Goal: Transaction & Acquisition: Purchase product/service

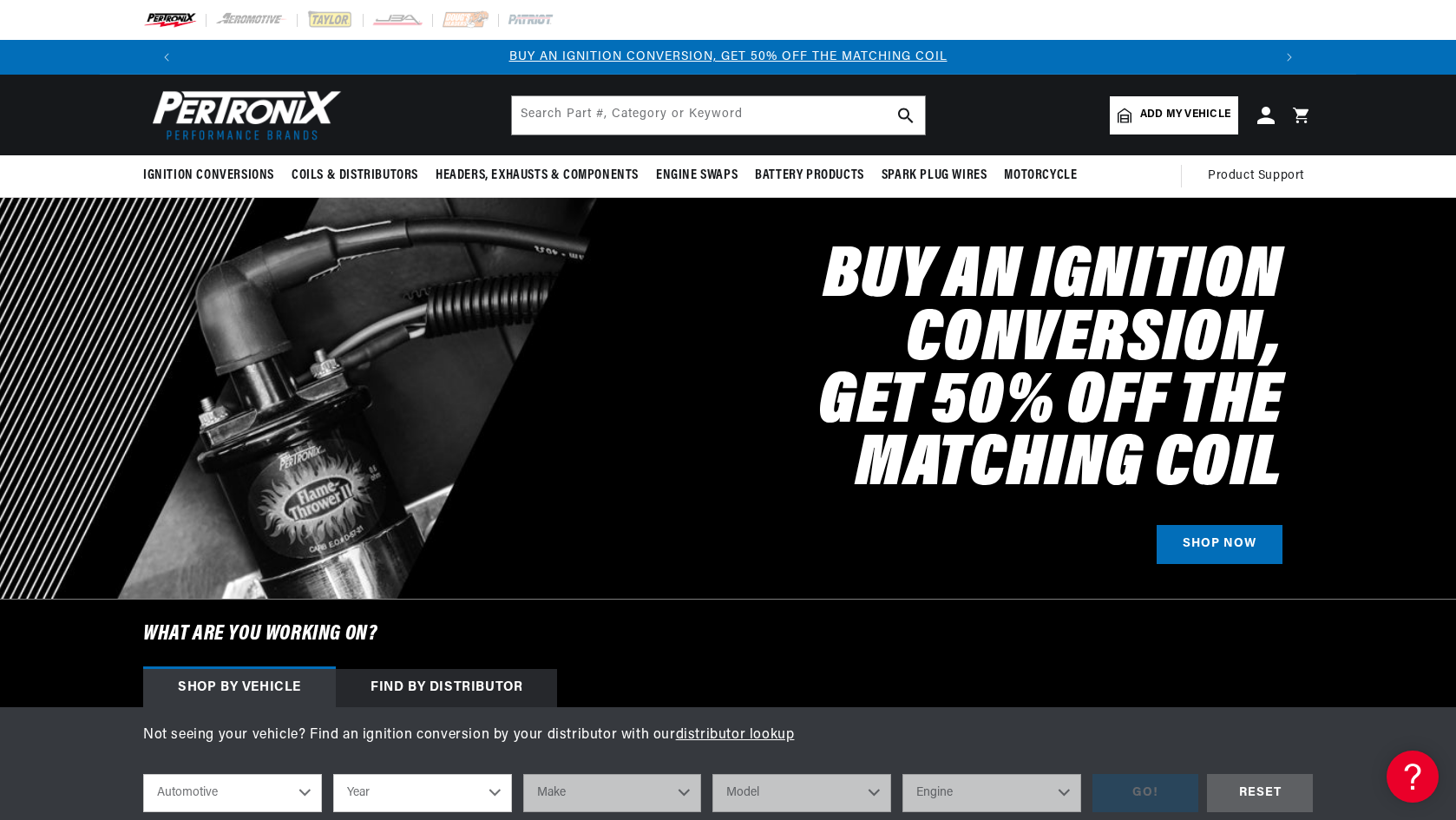
click at [1181, 120] on span "Add my vehicle" at bounding box center [1186, 115] width 90 height 17
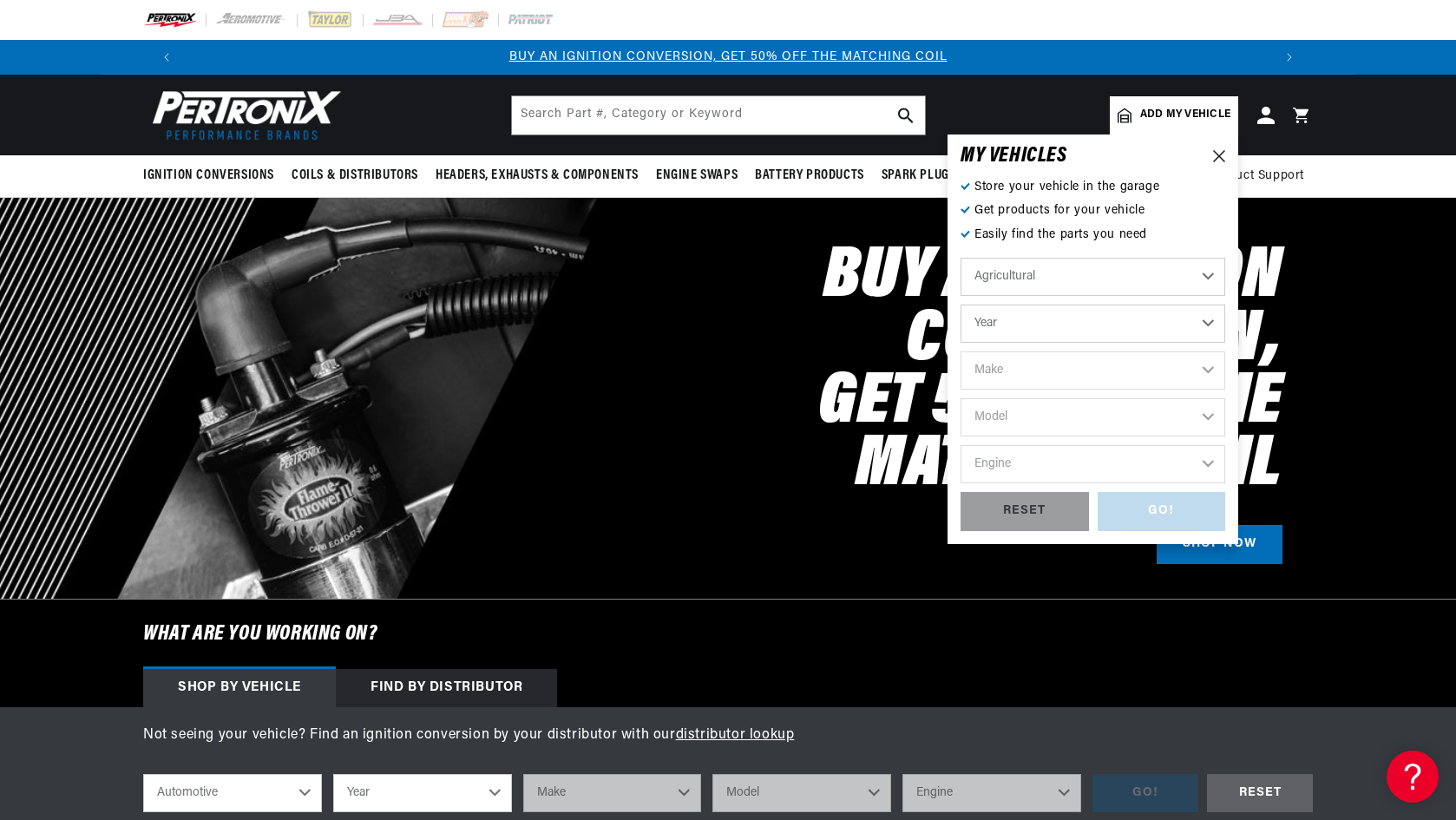
select select "Automotive"
select select "1969"
select select "Chevrolet"
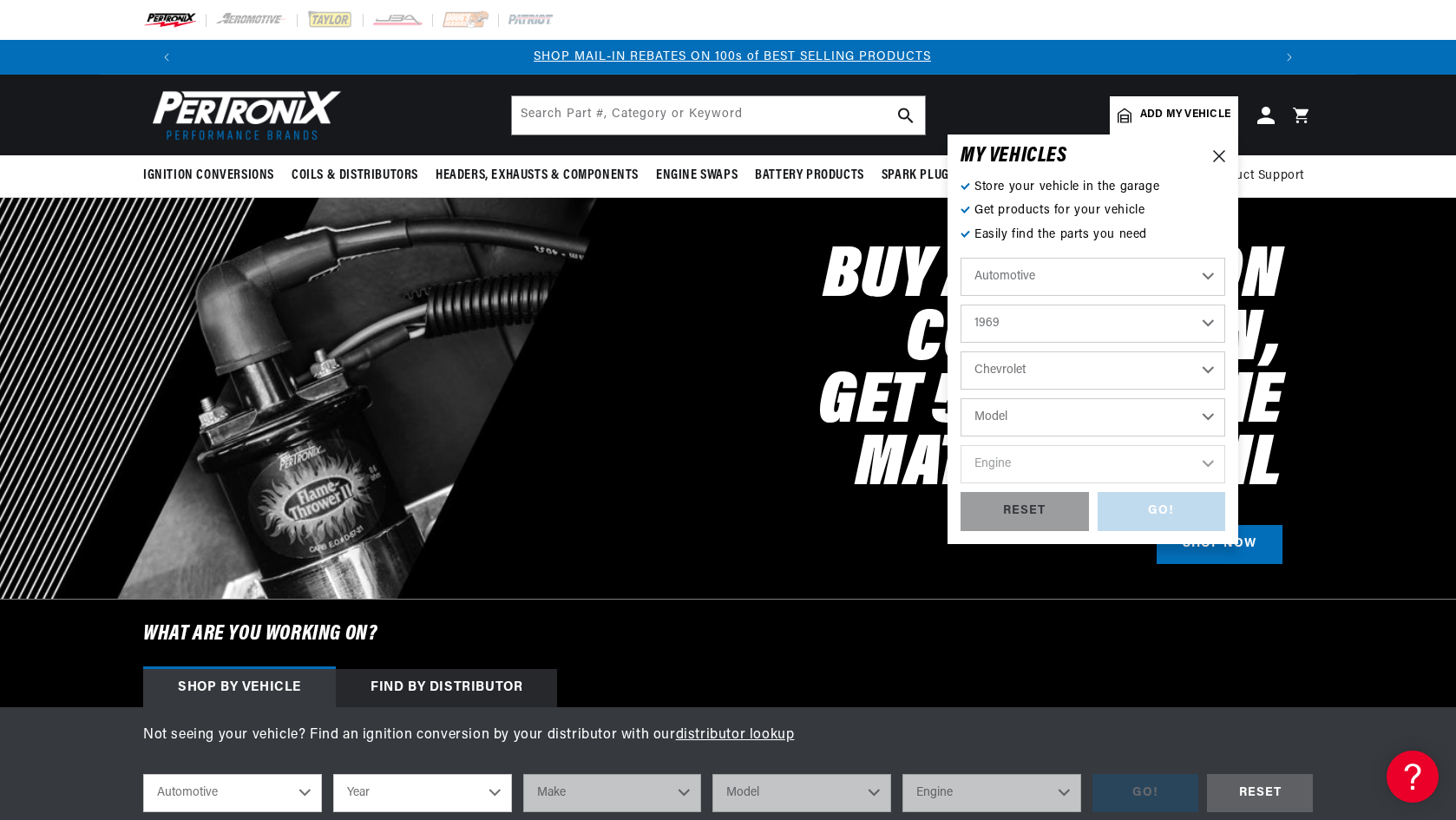
scroll to position [0, 2168]
select select "C10-Pickup"
select select "250cid-4.1L"
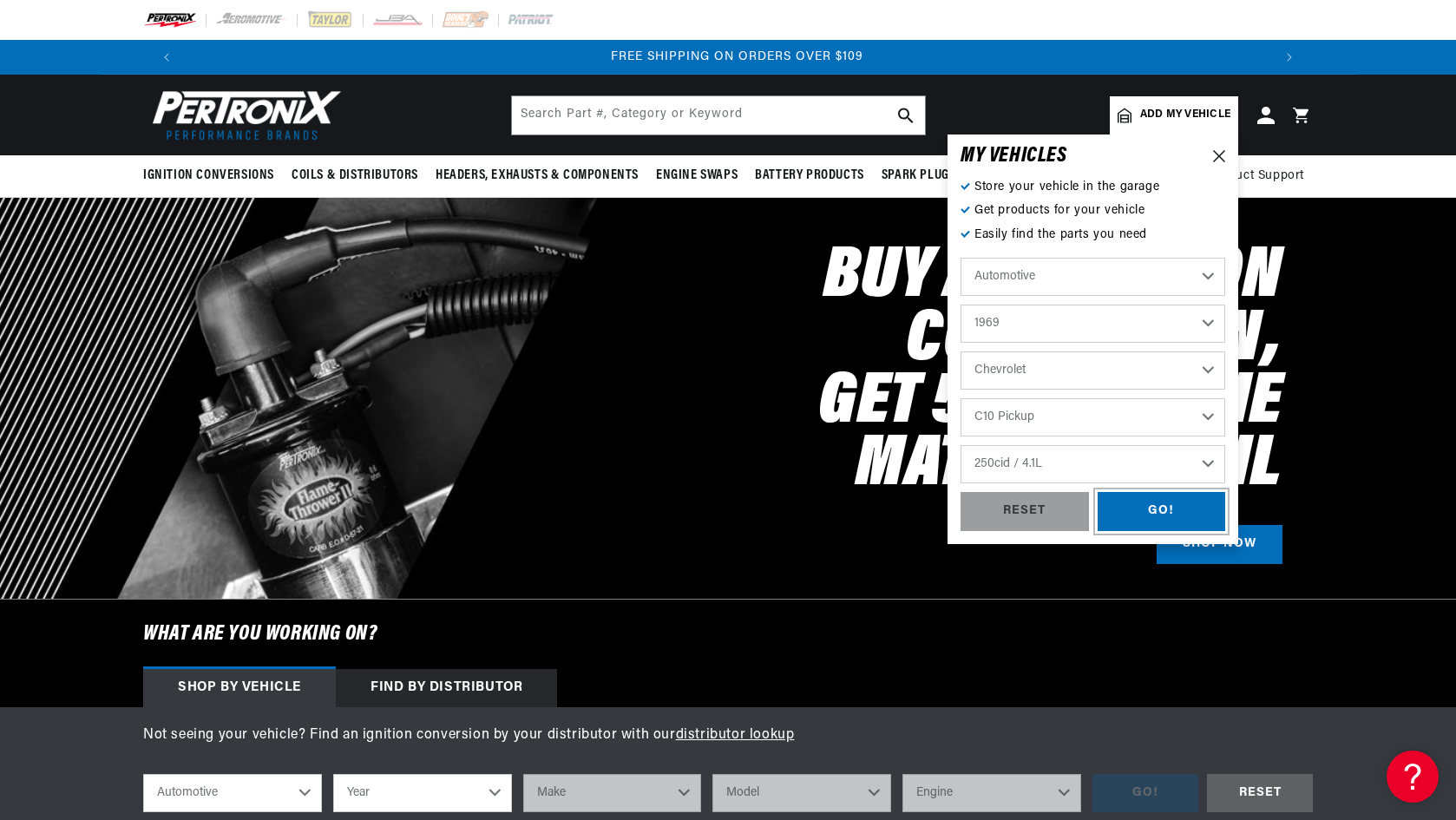
click at [1179, 495] on div "GO!" at bounding box center [1163, 511] width 129 height 39
select select "1969"
select select "Chevrolet"
select select "C10-Pickup"
select select "250cid-4.1L"
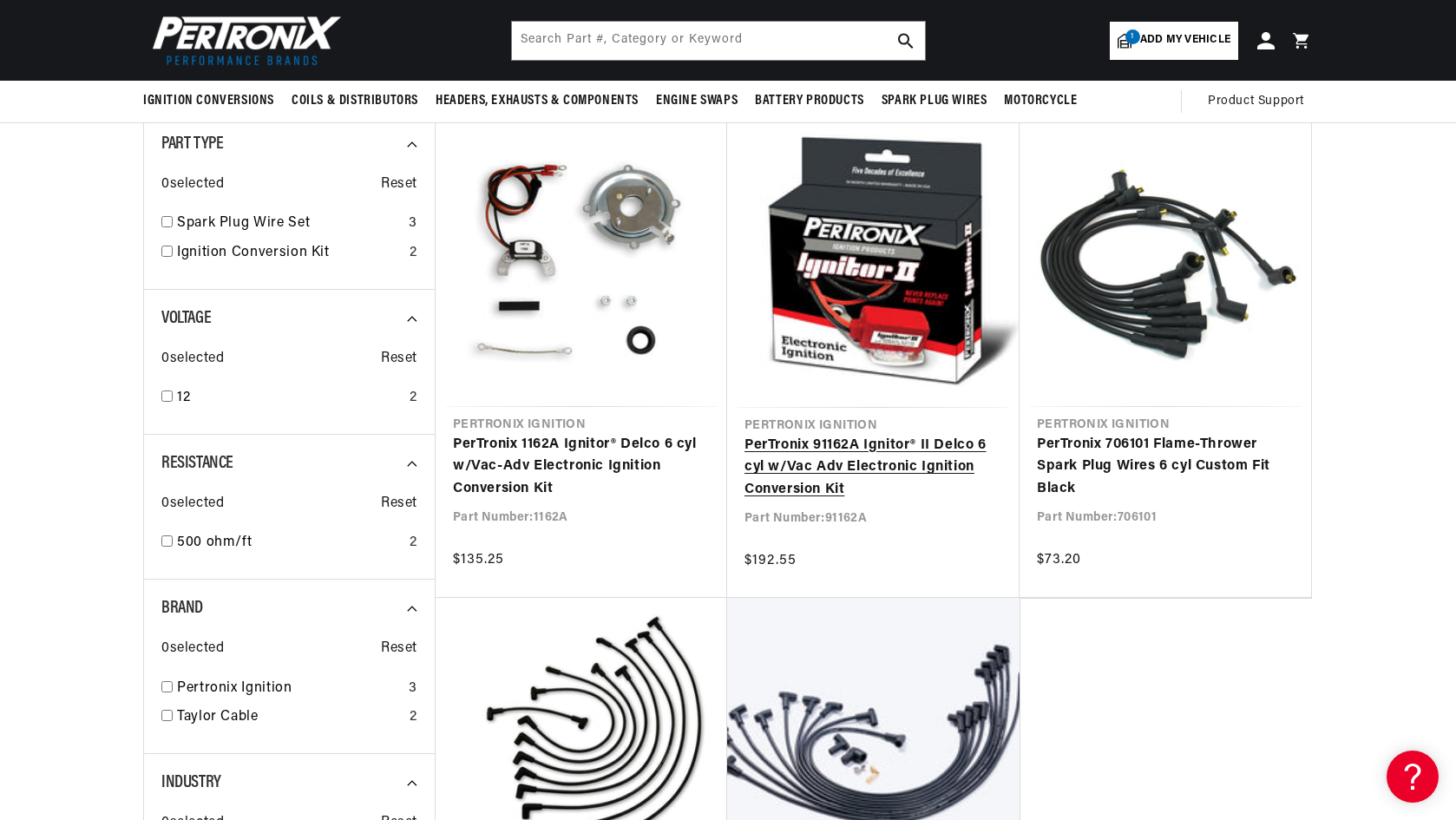
click at [919, 465] on link "PerTronix 91162A Ignitor® II Delco 6 cyl w/Vac Adv Electronic Ignition Conversi…" at bounding box center [874, 468] width 258 height 67
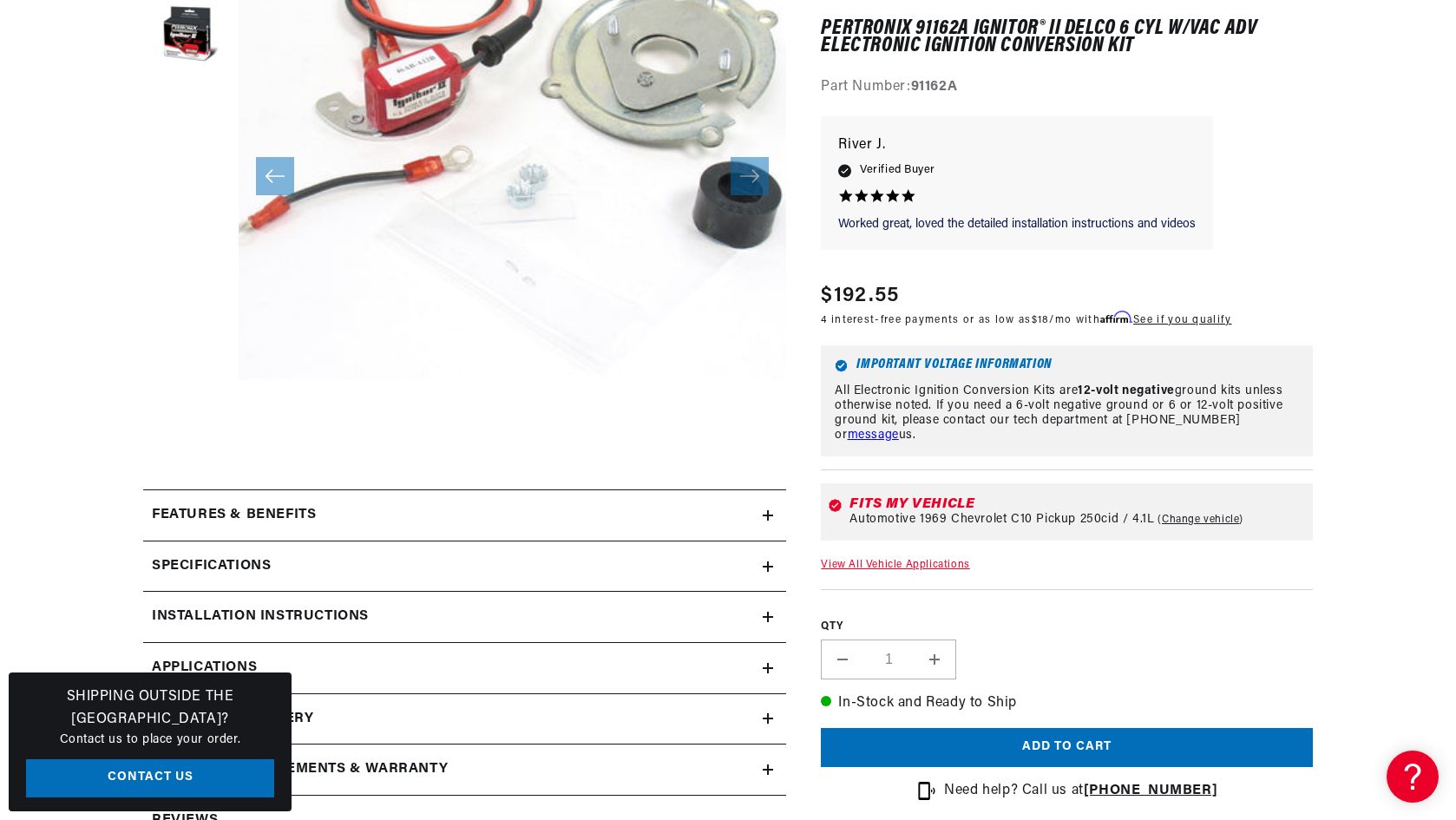
scroll to position [561, 0]
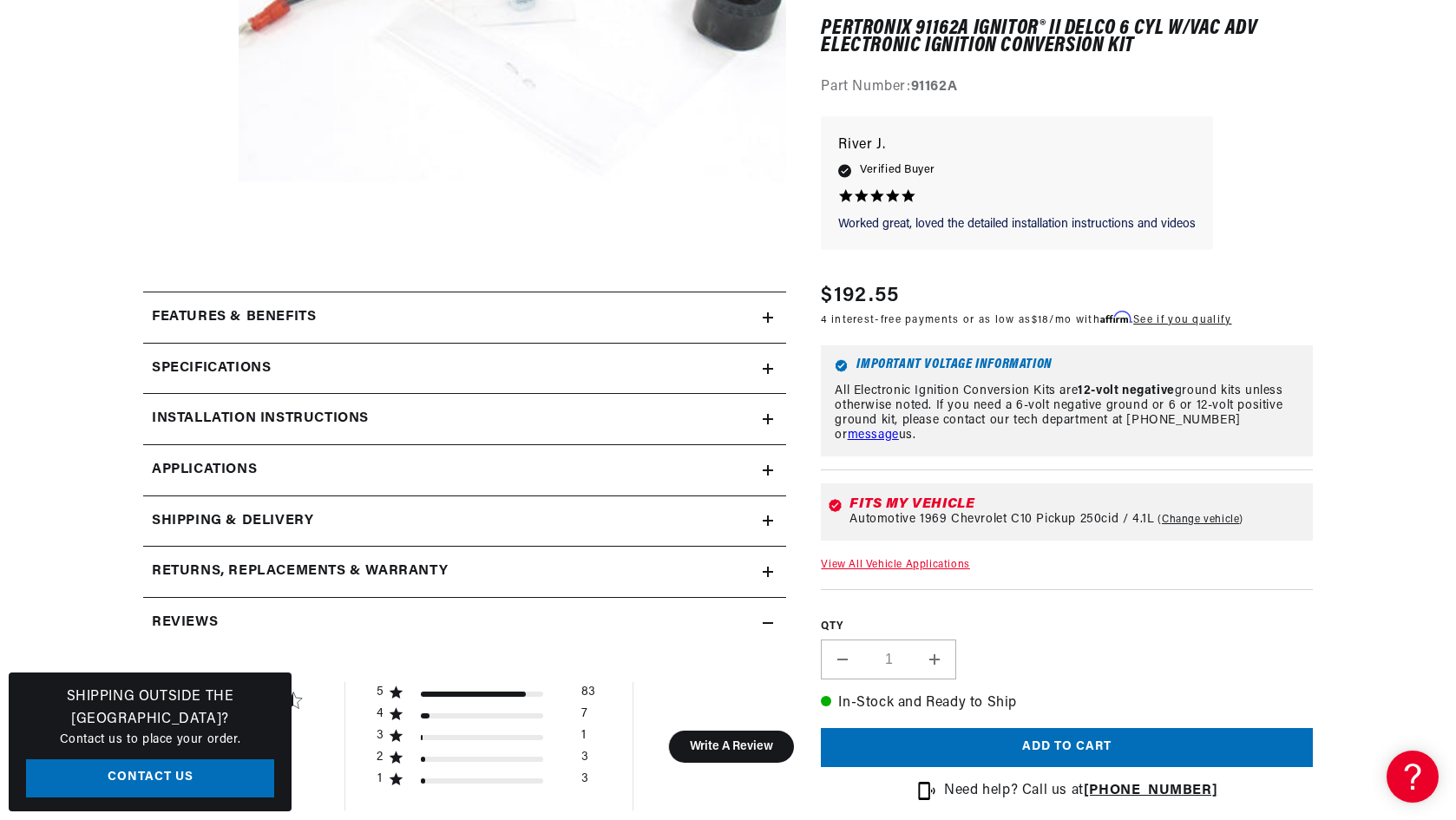
click at [769, 313] on icon at bounding box center [767, 317] width 10 height 10
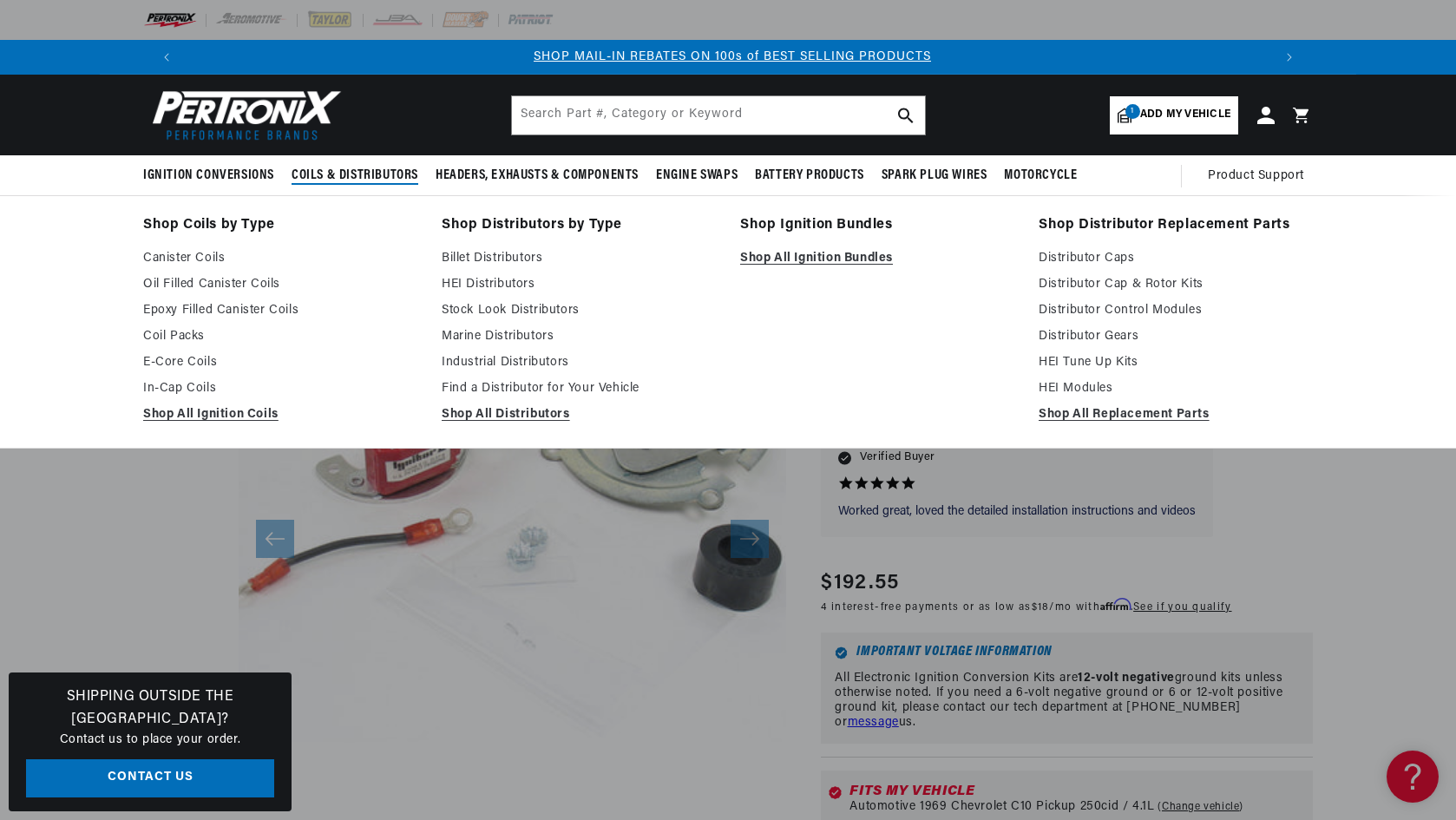
scroll to position [0, 2168]
click at [213, 264] on link "Canister Coils" at bounding box center [281, 258] width 274 height 21
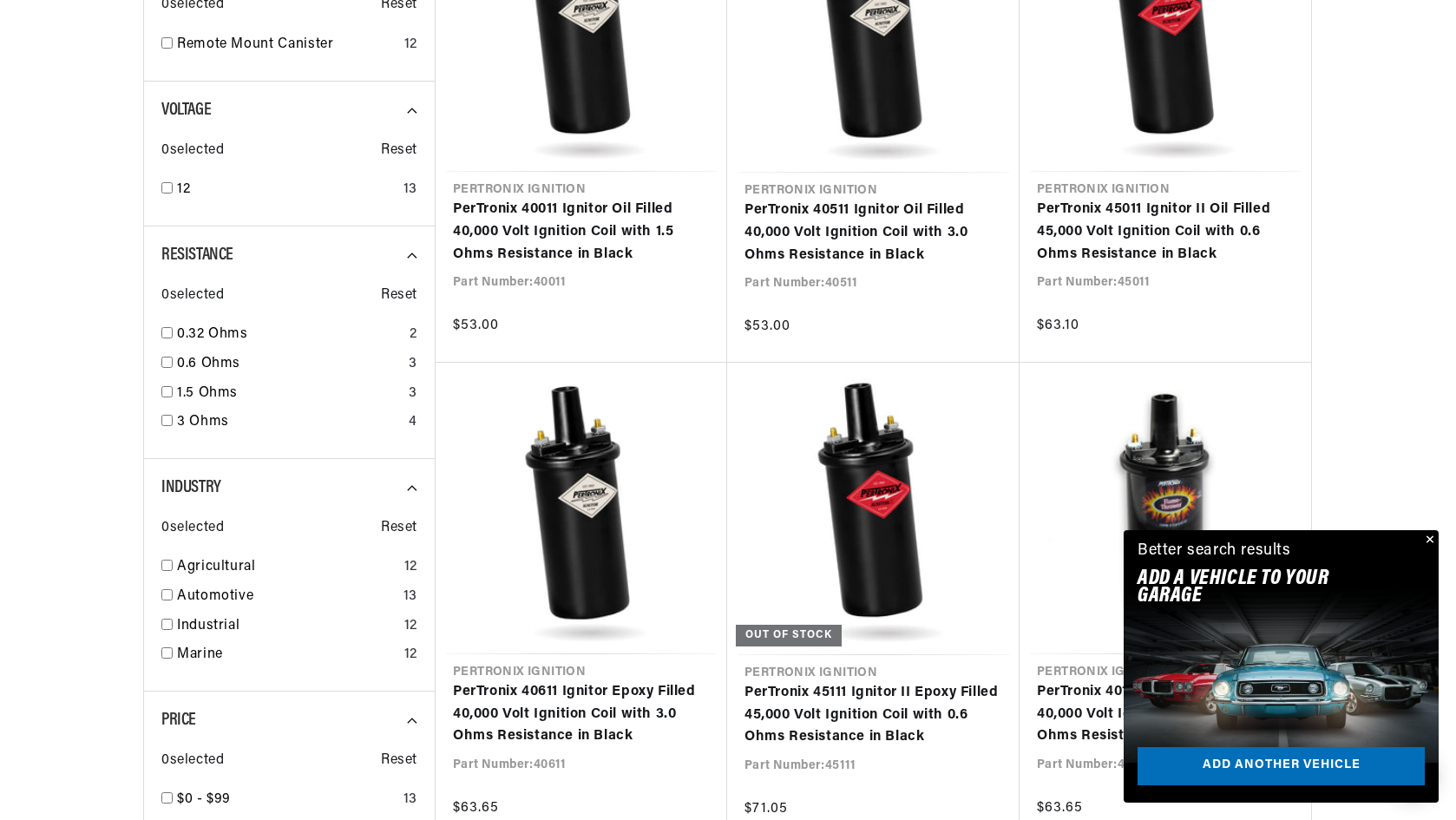
scroll to position [0, 2168]
click at [1429, 539] on button "Close" at bounding box center [1428, 541] width 21 height 21
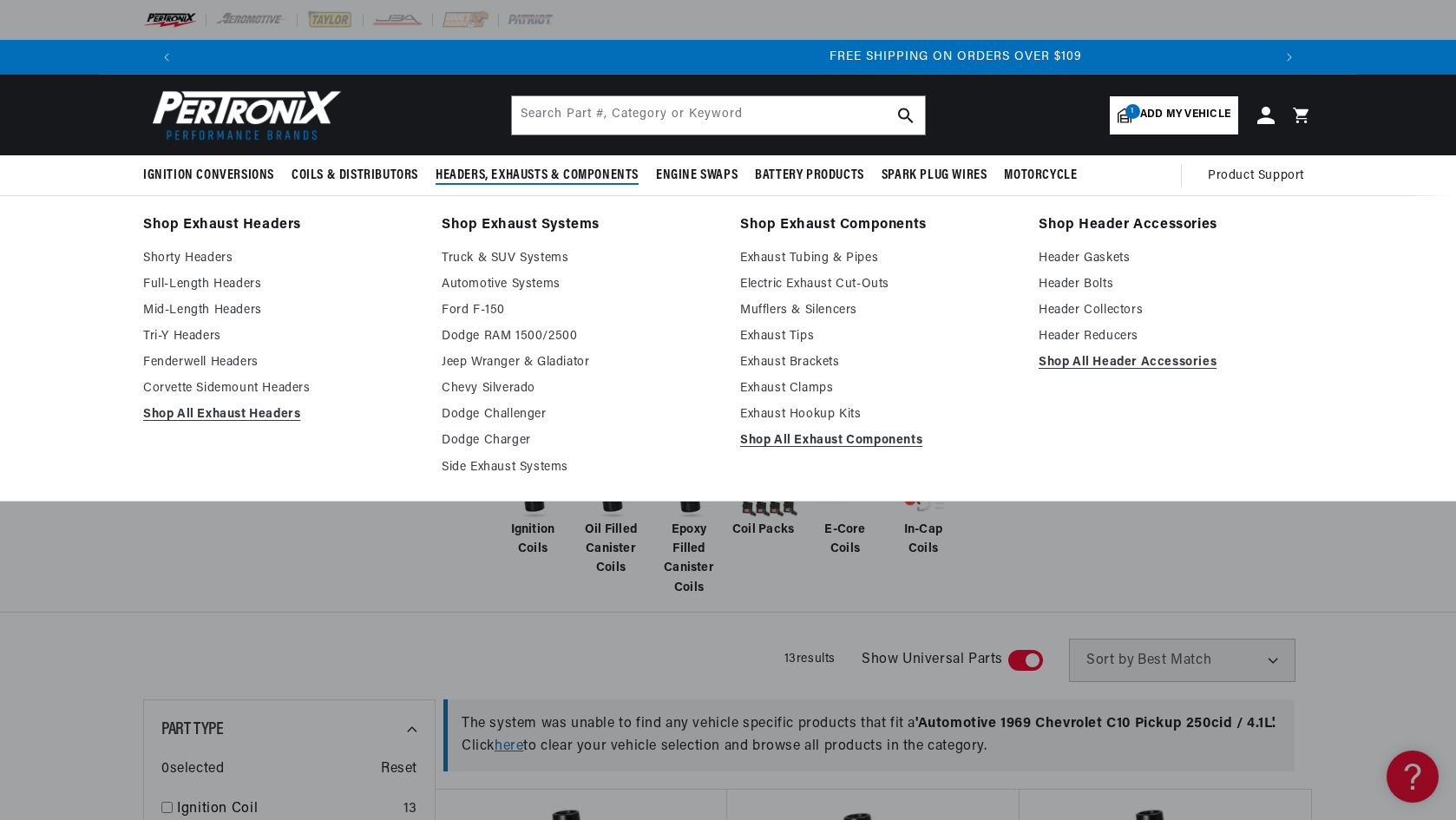
scroll to position [0, 2168]
